Goal: Task Accomplishment & Management: Use online tool/utility

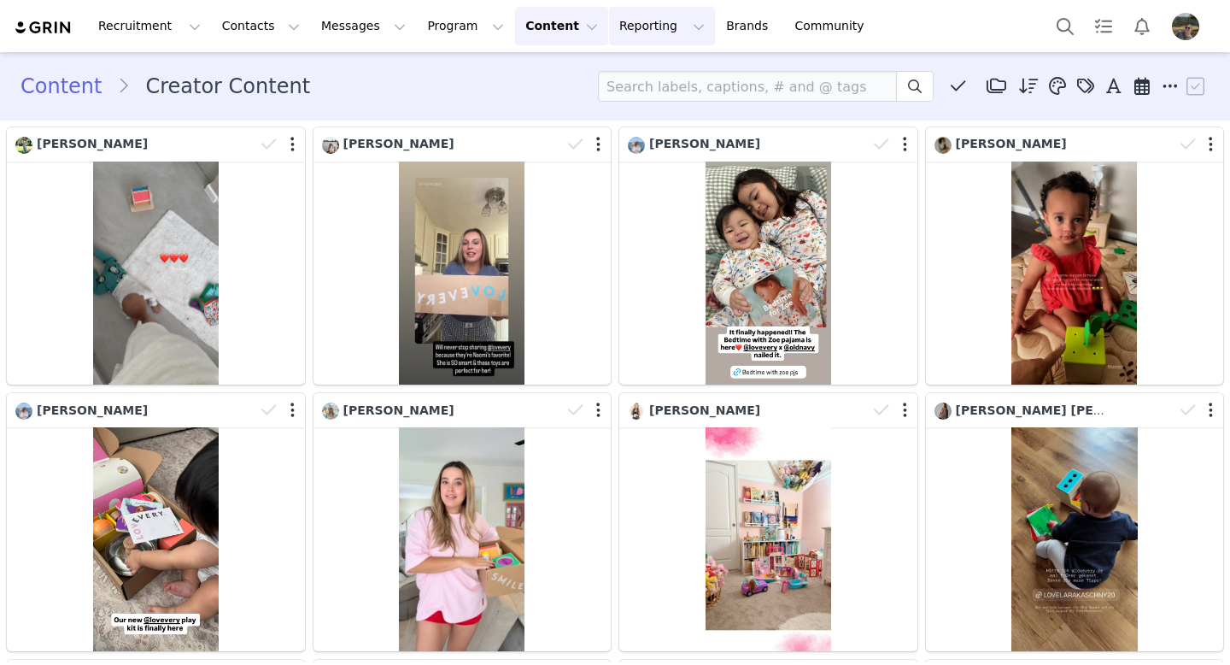
click at [637, 22] on button "Reporting Reporting" at bounding box center [662, 26] width 106 height 38
click at [622, 109] on p "Report Builder" at bounding box center [622, 107] width 85 height 18
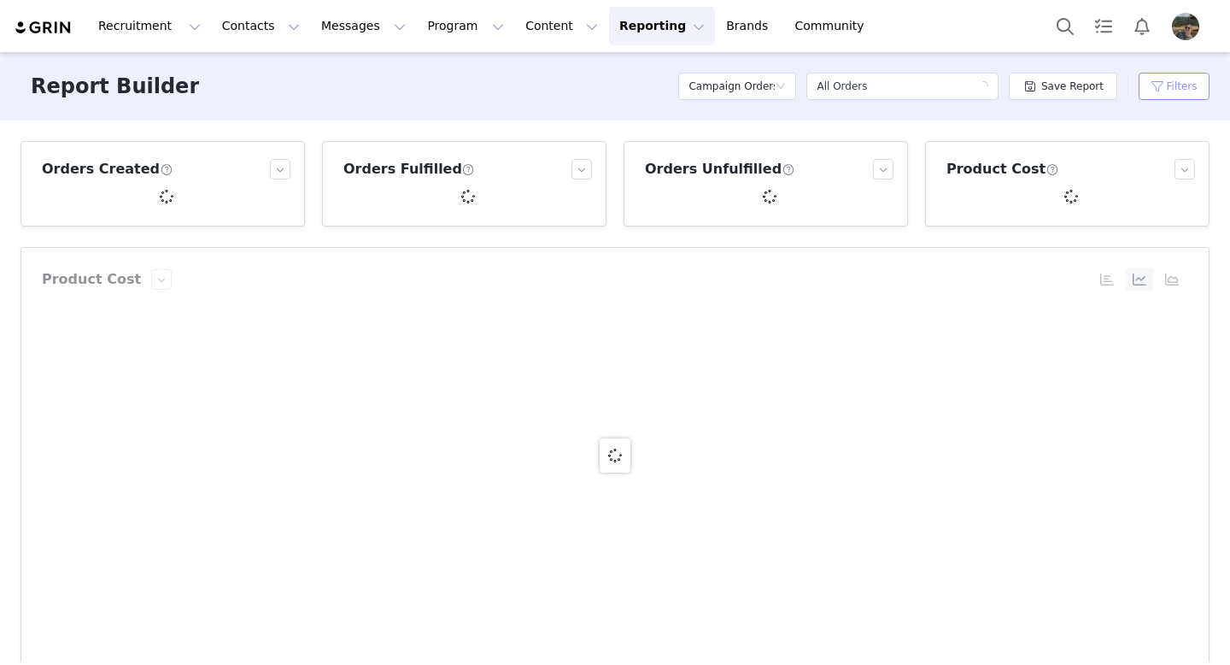
click at [1169, 97] on button "Filters" at bounding box center [1174, 86] width 71 height 27
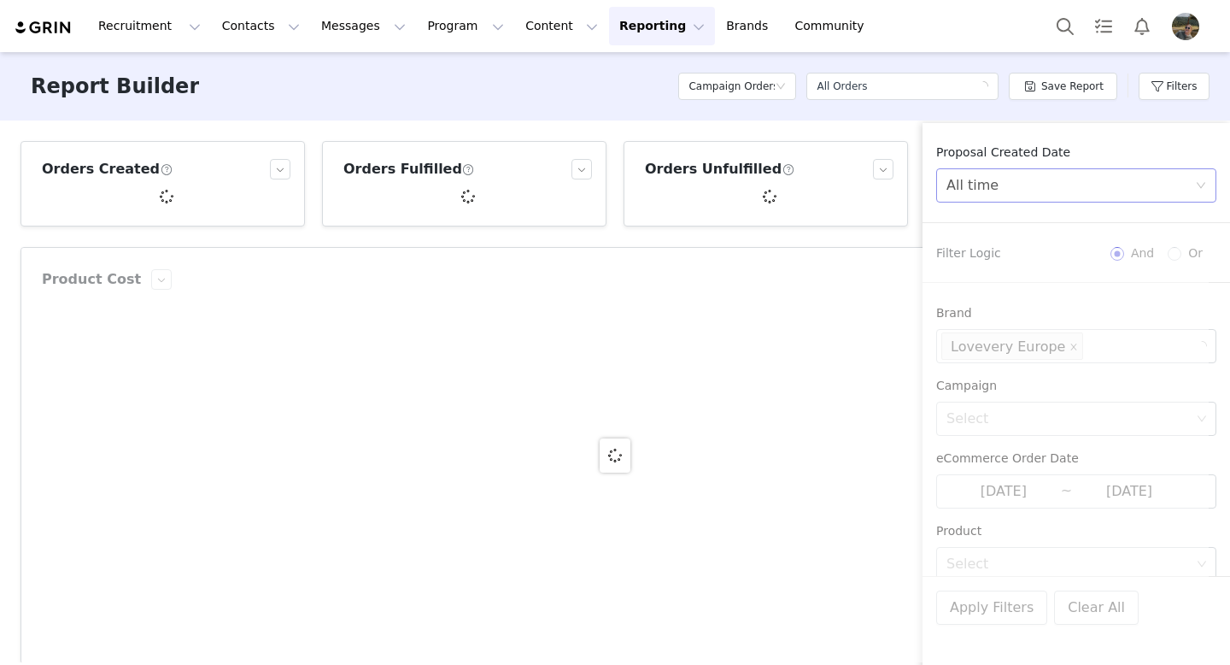
click at [1018, 187] on div "All time" at bounding box center [1071, 185] width 249 height 32
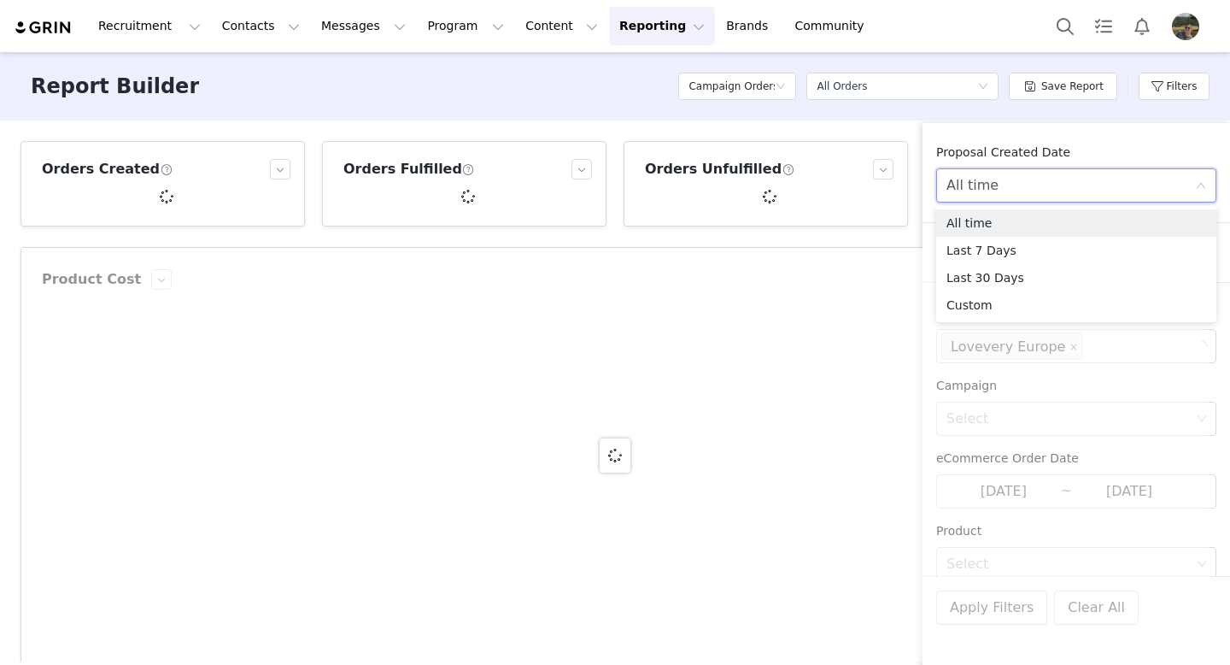
click at [1018, 187] on div "All time" at bounding box center [1071, 185] width 249 height 32
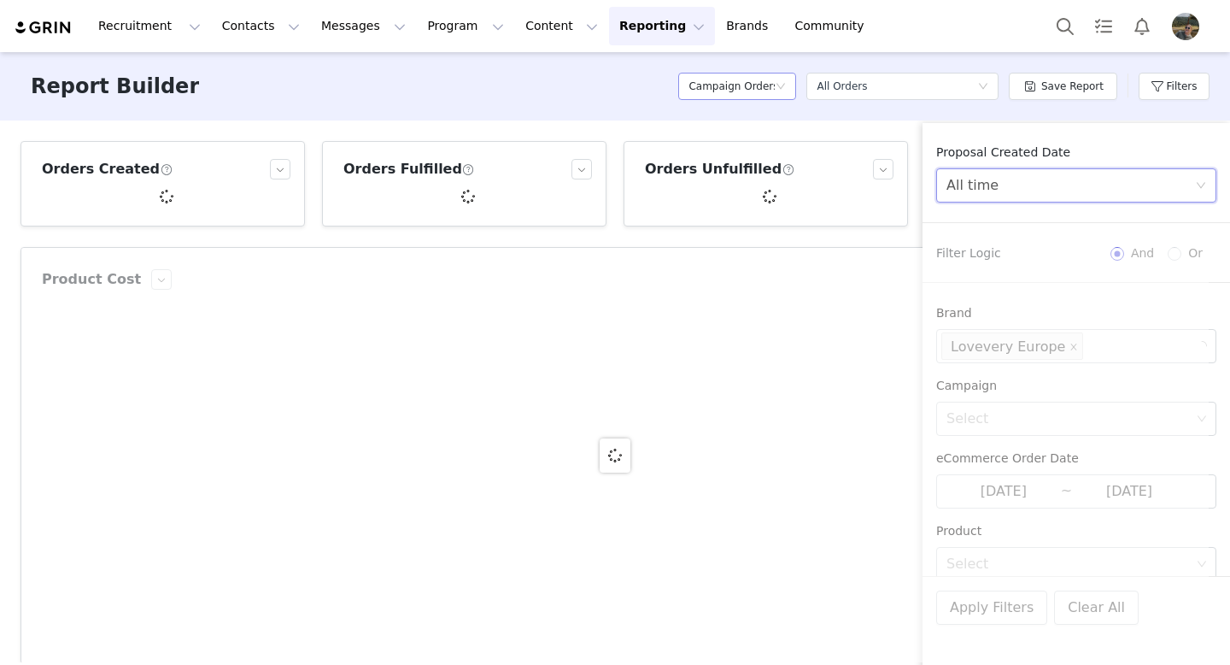
click at [775, 85] on h5 "Campaign Orders" at bounding box center [732, 86] width 86 height 26
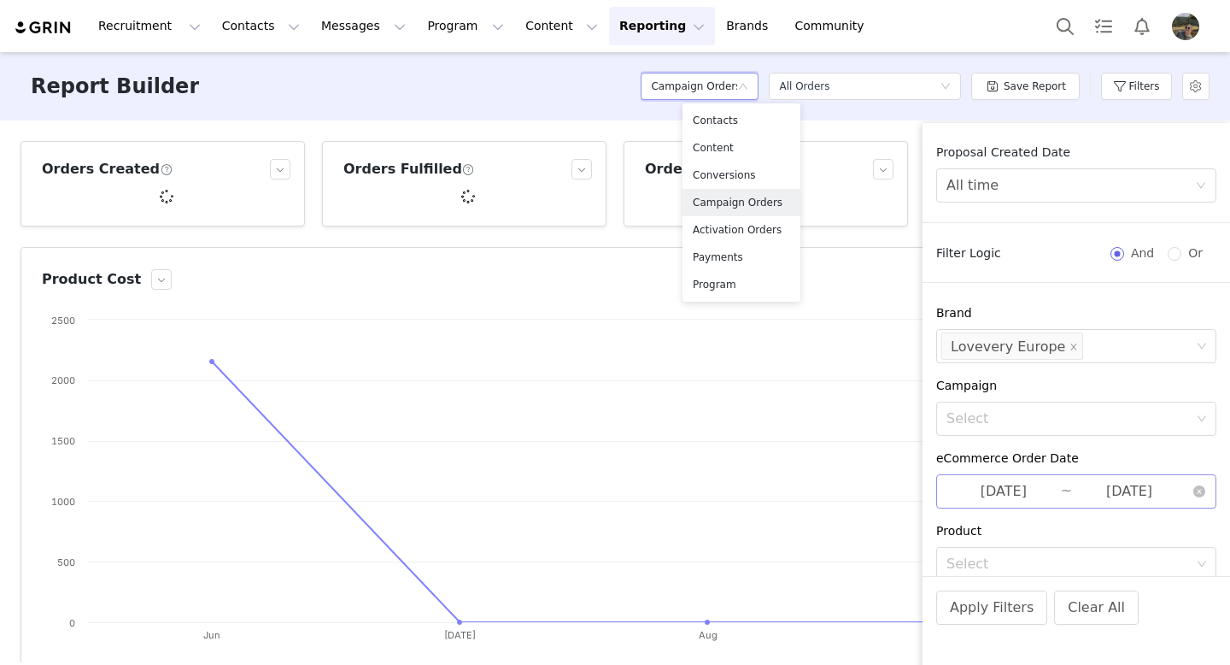
click at [994, 481] on input "[DATE]" at bounding box center [1004, 491] width 115 height 22
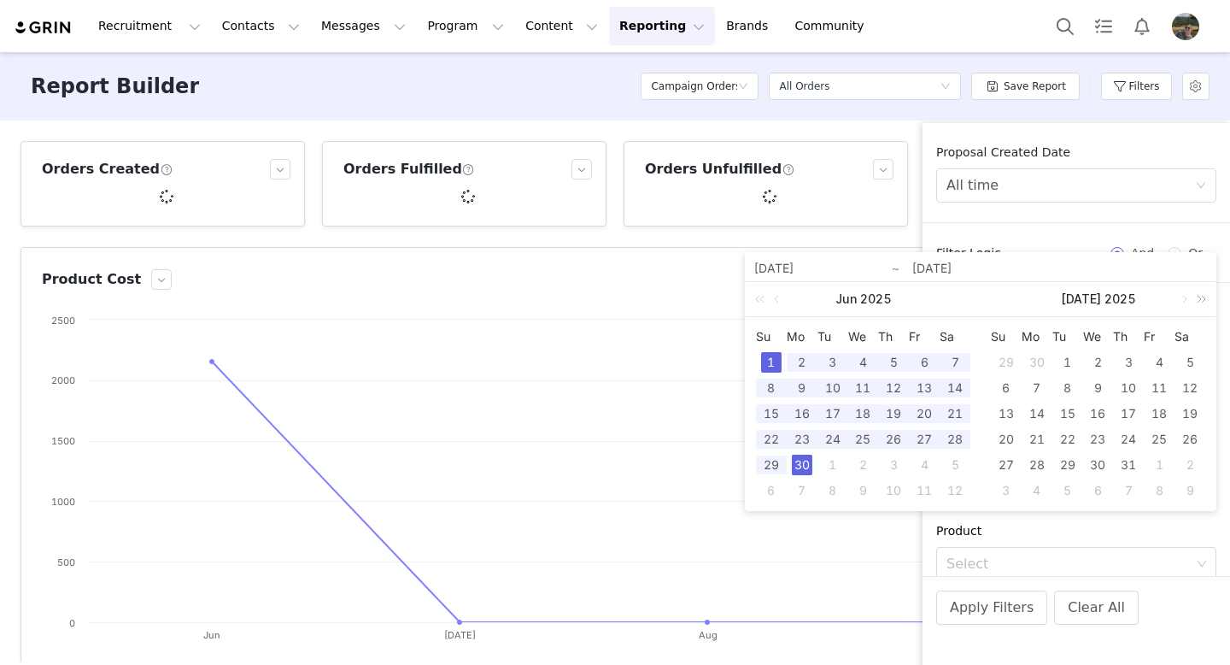
click at [1188, 301] on link at bounding box center [1199, 299] width 22 height 34
click at [1011, 297] on link at bounding box center [1013, 299] width 15 height 34
click at [775, 302] on link at bounding box center [778, 299] width 15 height 34
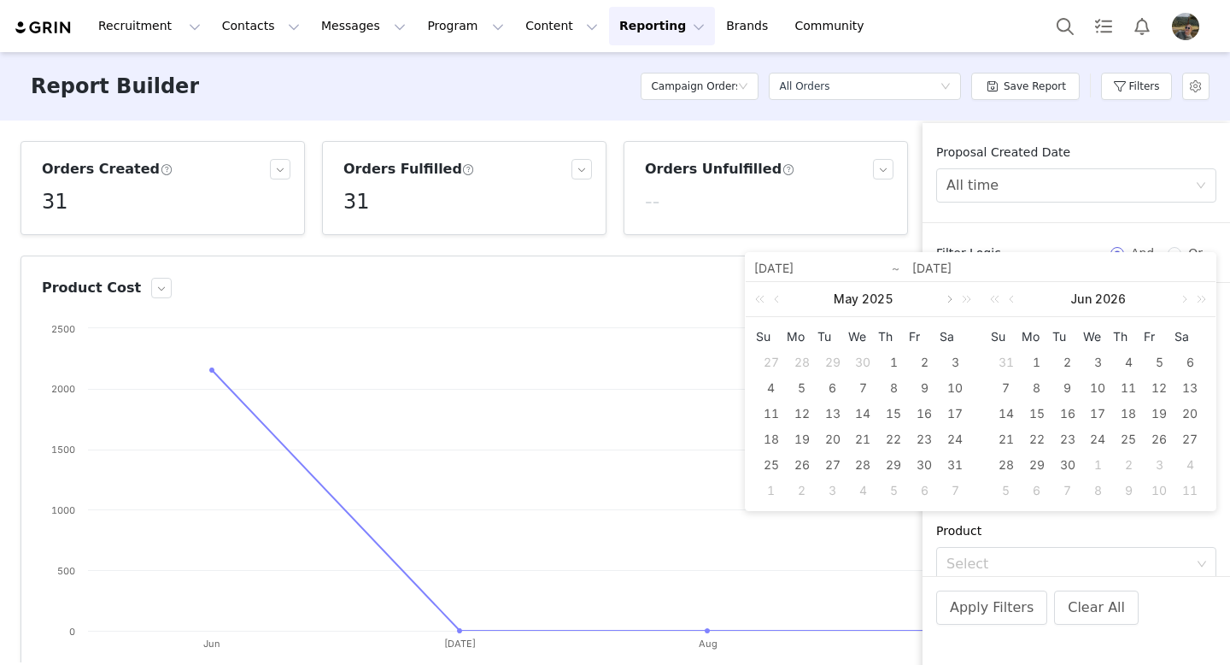
click at [948, 301] on link at bounding box center [948, 299] width 15 height 34
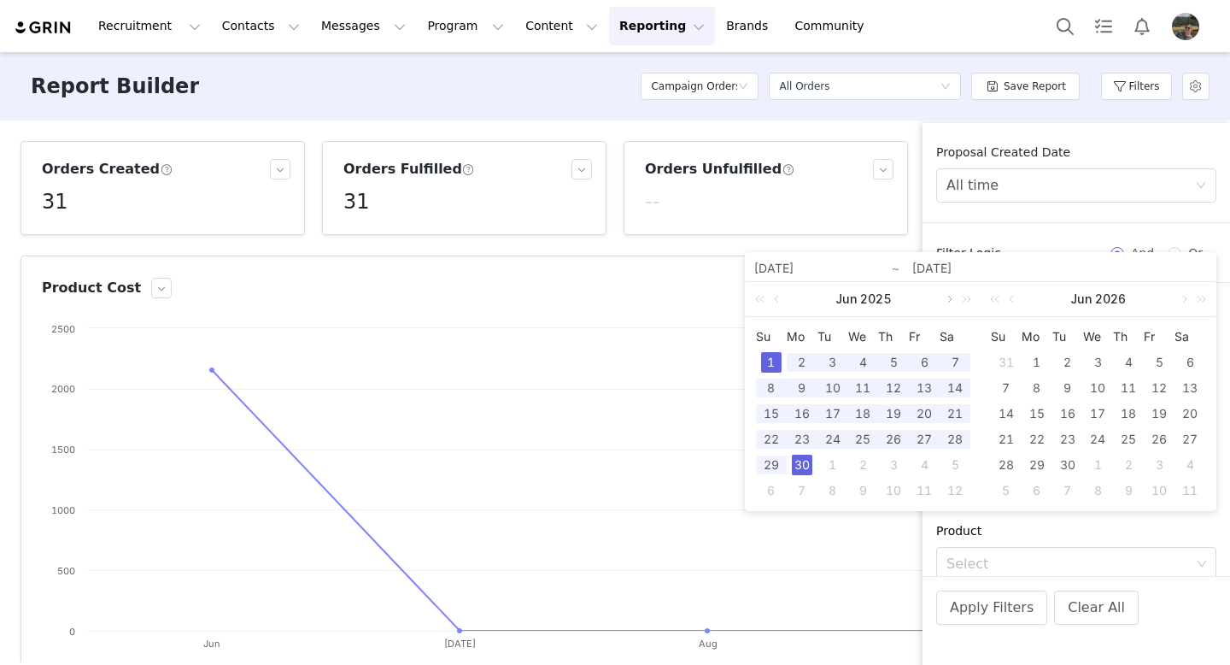
click at [948, 301] on link at bounding box center [948, 299] width 15 height 34
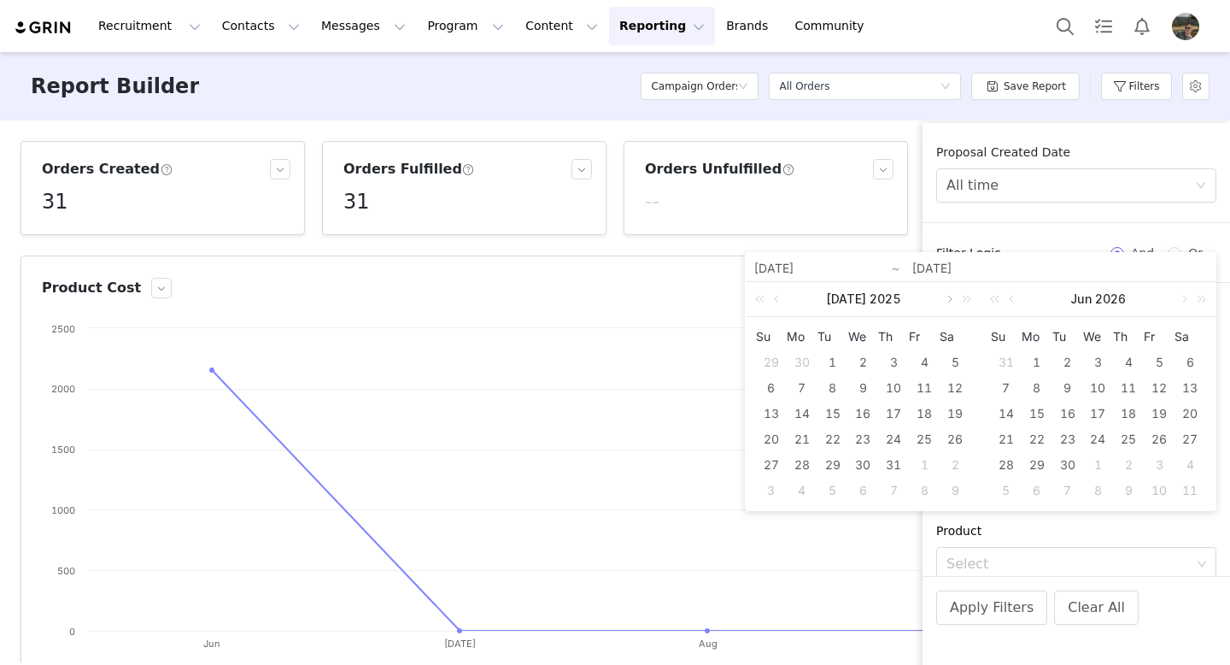
click at [952, 298] on link at bounding box center [948, 299] width 15 height 34
click at [919, 366] on div "1" at bounding box center [924, 362] width 21 height 21
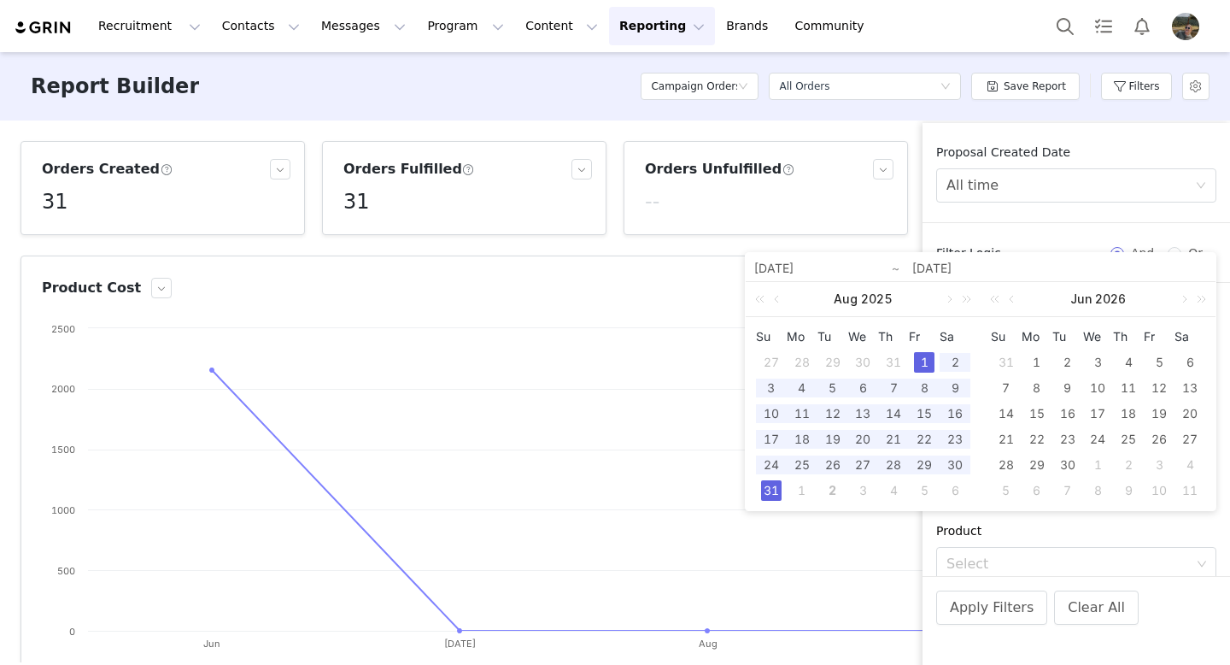
click at [761, 487] on div "31" at bounding box center [771, 490] width 21 height 21
type input "[DATE]"
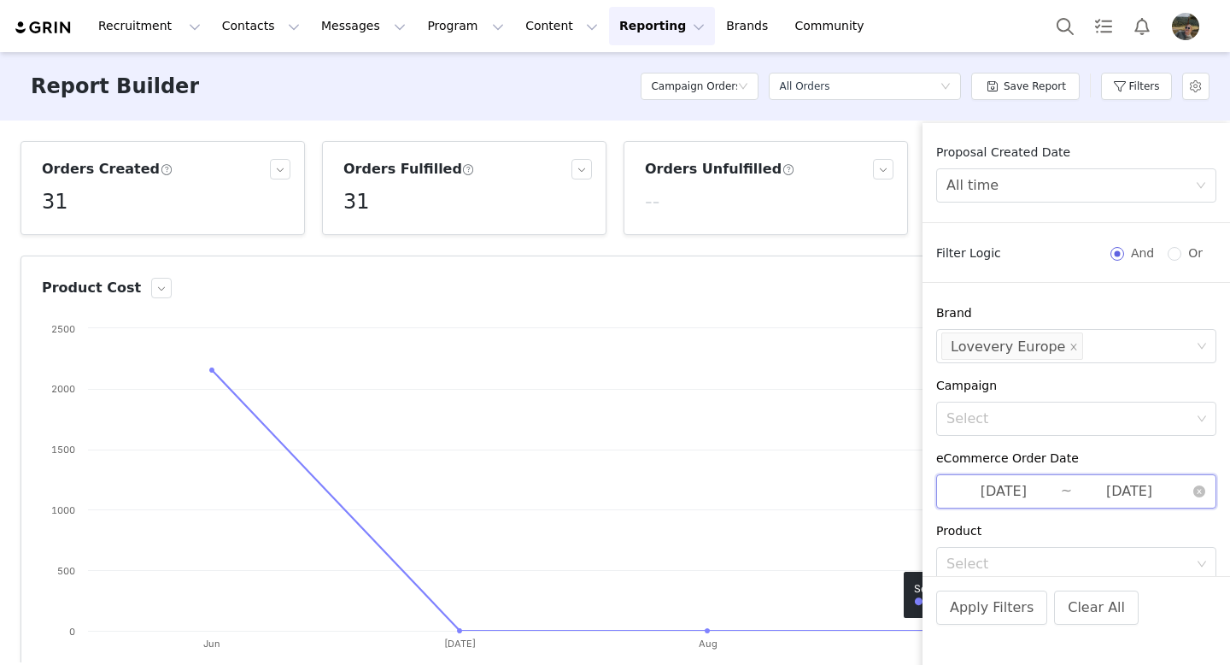
scroll to position [172, 0]
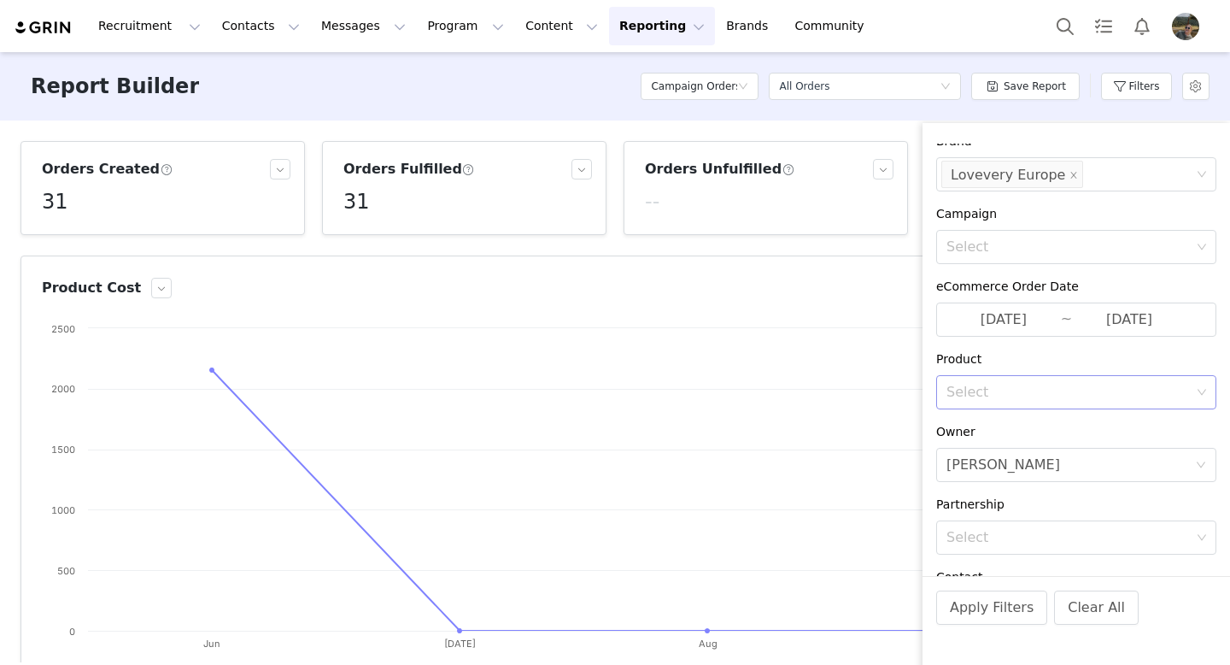
click at [1022, 402] on div "Select" at bounding box center [1070, 392] width 257 height 32
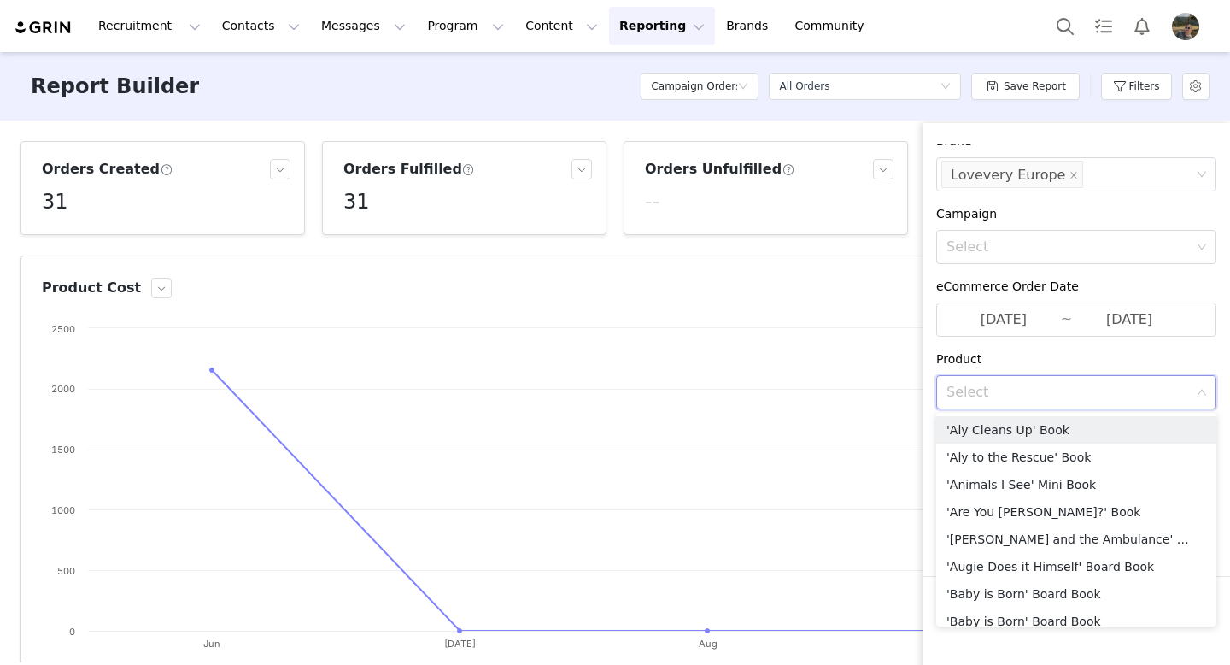
click at [1049, 361] on div "Product" at bounding box center [1077, 359] width 280 height 18
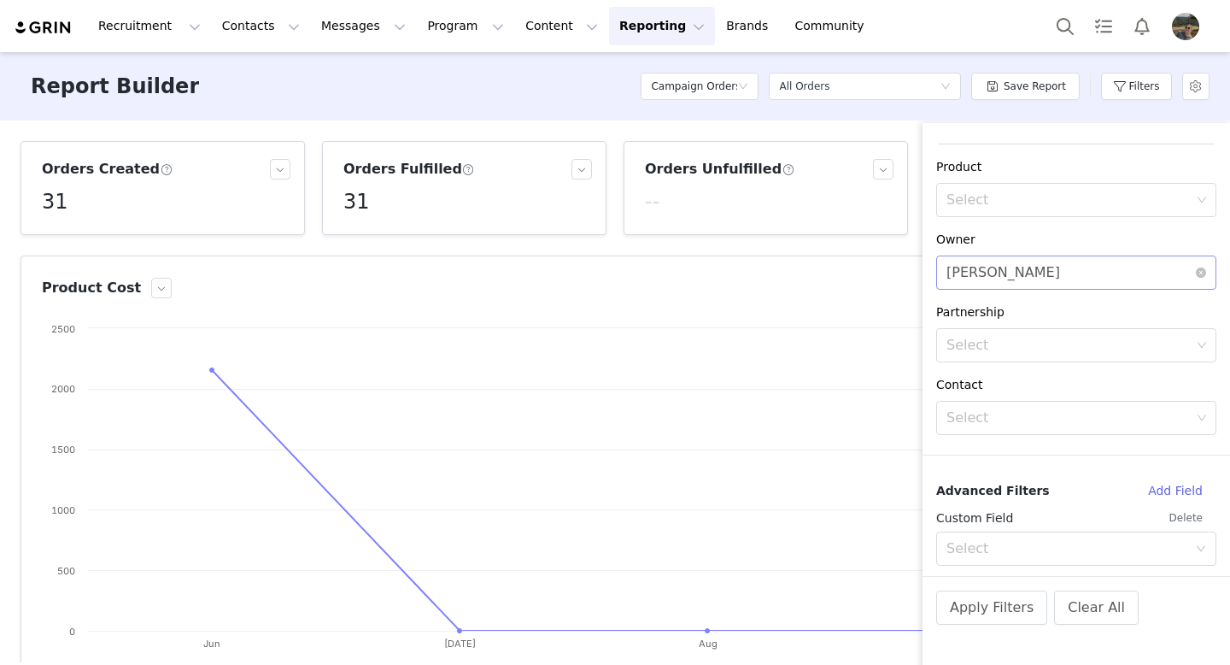
scroll to position [367, 0]
click at [991, 617] on button "Apply Filters" at bounding box center [992, 607] width 111 height 34
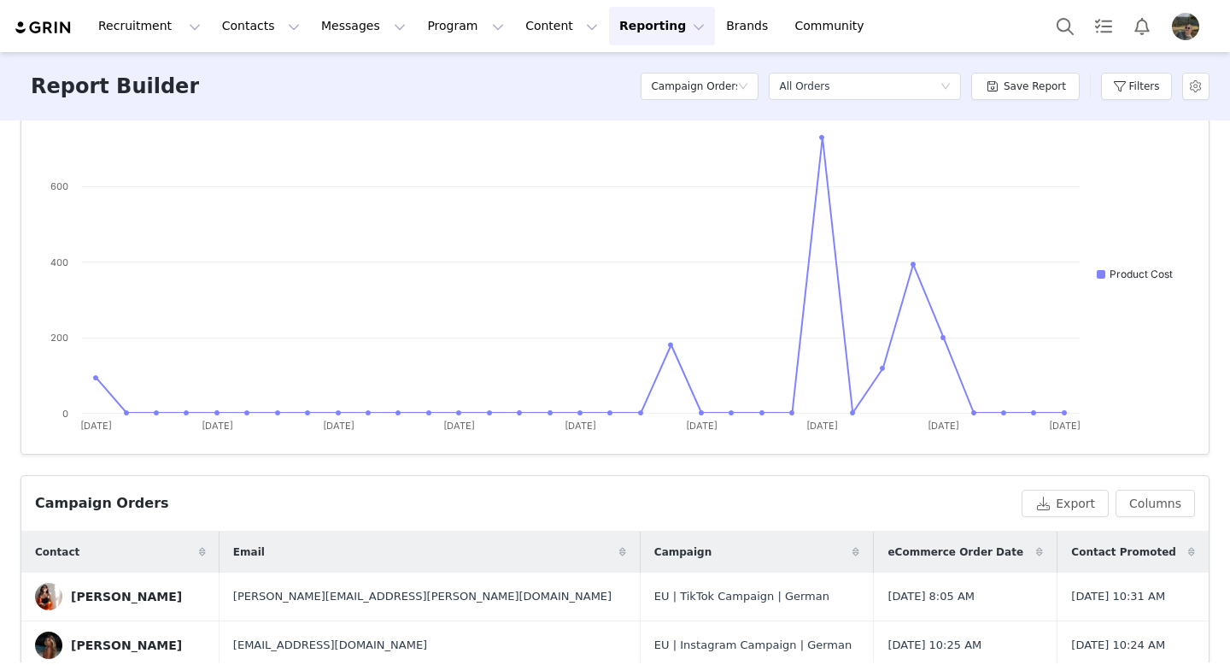
scroll to position [401, 0]
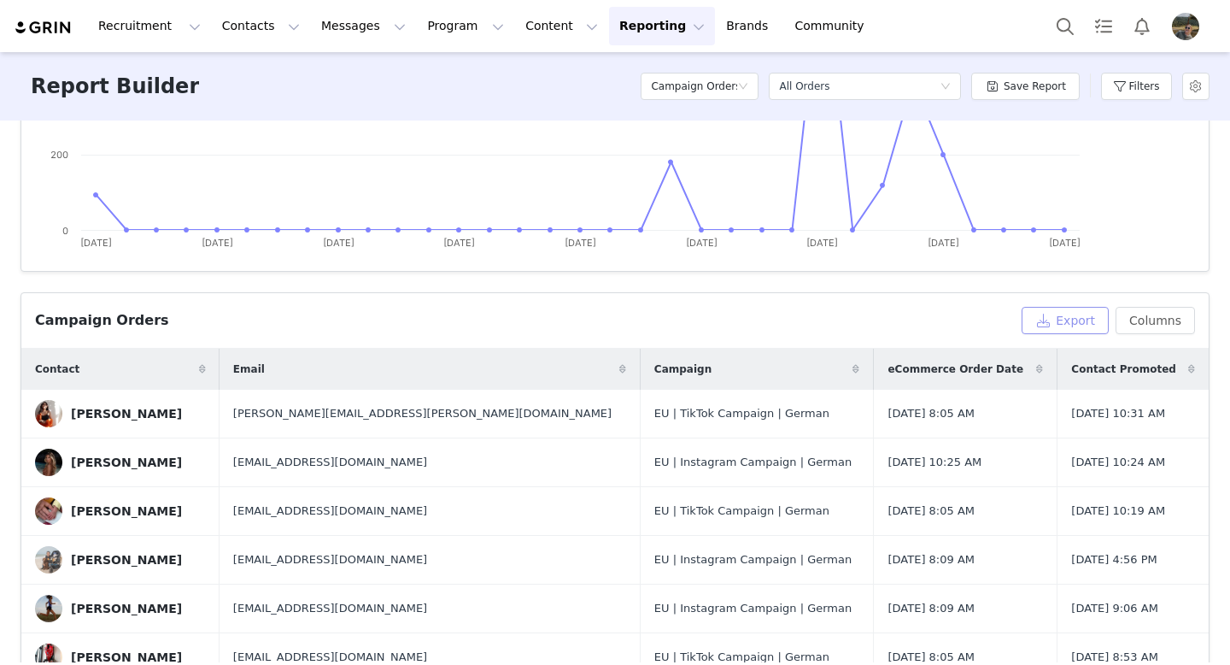
click at [1083, 323] on button "Export" at bounding box center [1065, 320] width 87 height 27
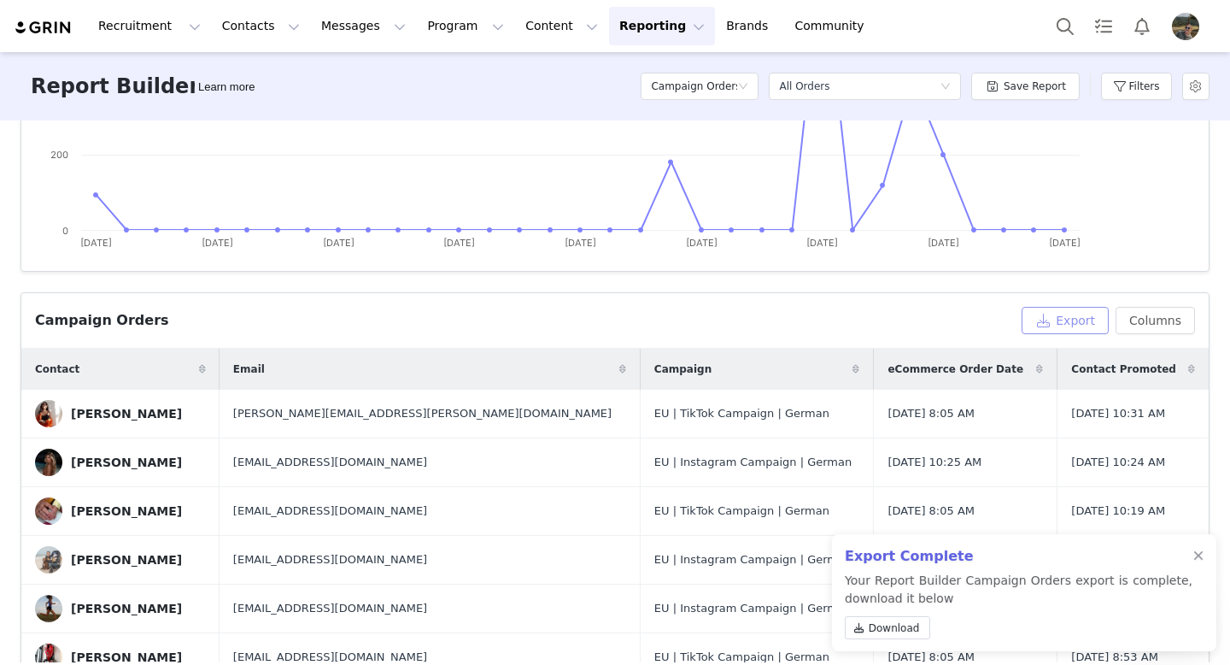
scroll to position [0, 0]
click at [882, 636] on link "Download" at bounding box center [887, 627] width 85 height 23
